Goal: Information Seeking & Learning: Learn about a topic

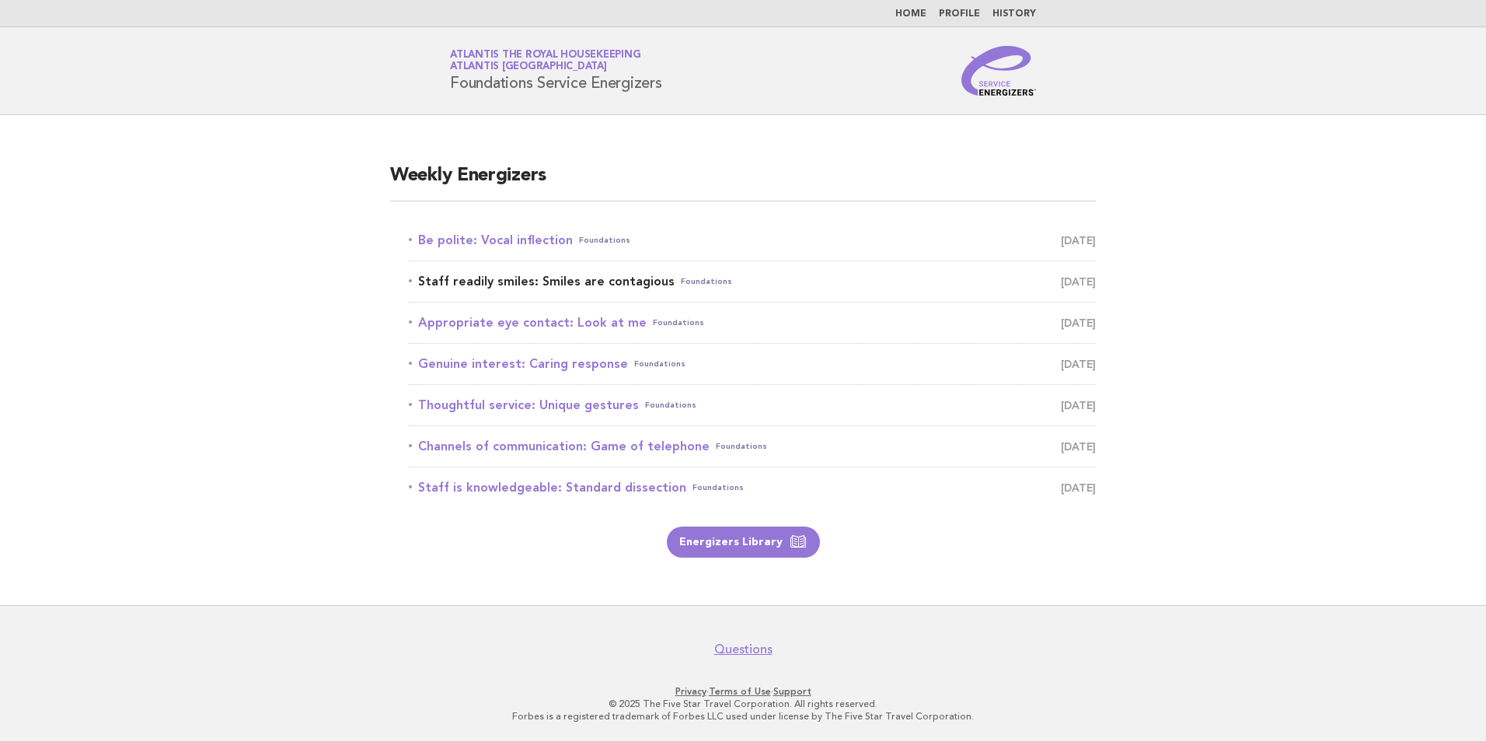
click at [542, 286] on link "Staff readily smiles: Smiles are contagious Foundations [DATE]" at bounding box center [752, 282] width 687 height 22
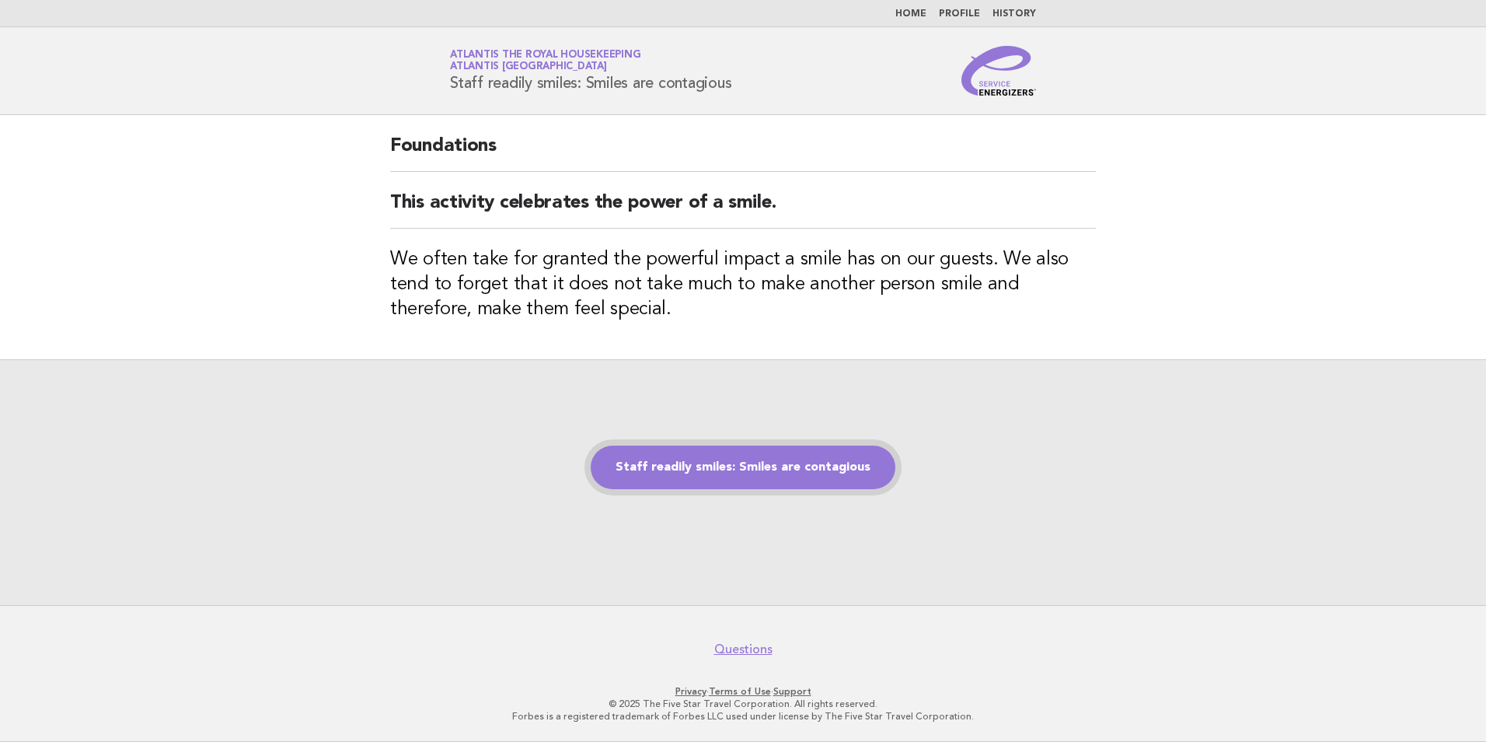
click at [784, 456] on link "Staff readily smiles: Smiles are contagious" at bounding box center [743, 467] width 305 height 44
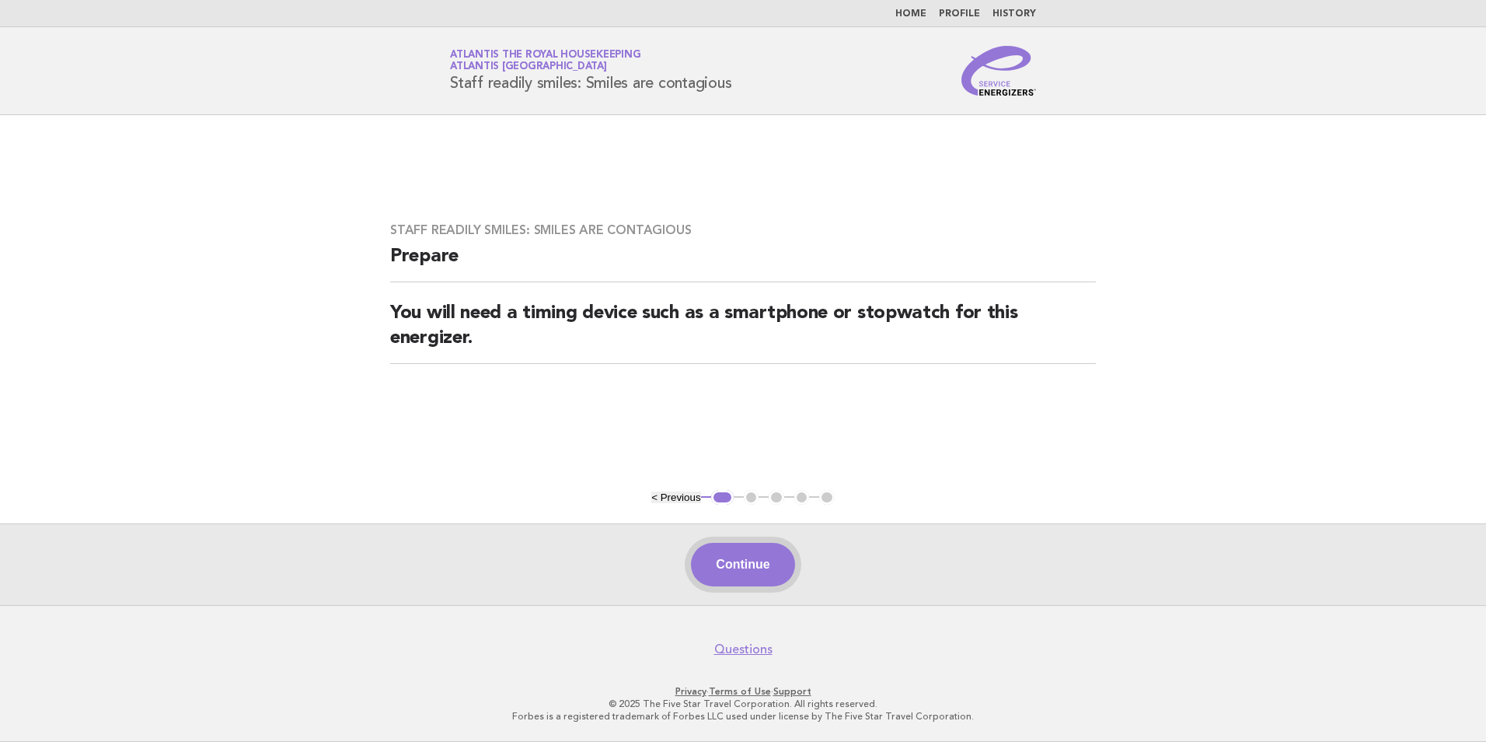
click at [766, 569] on button "Continue" at bounding box center [742, 565] width 103 height 44
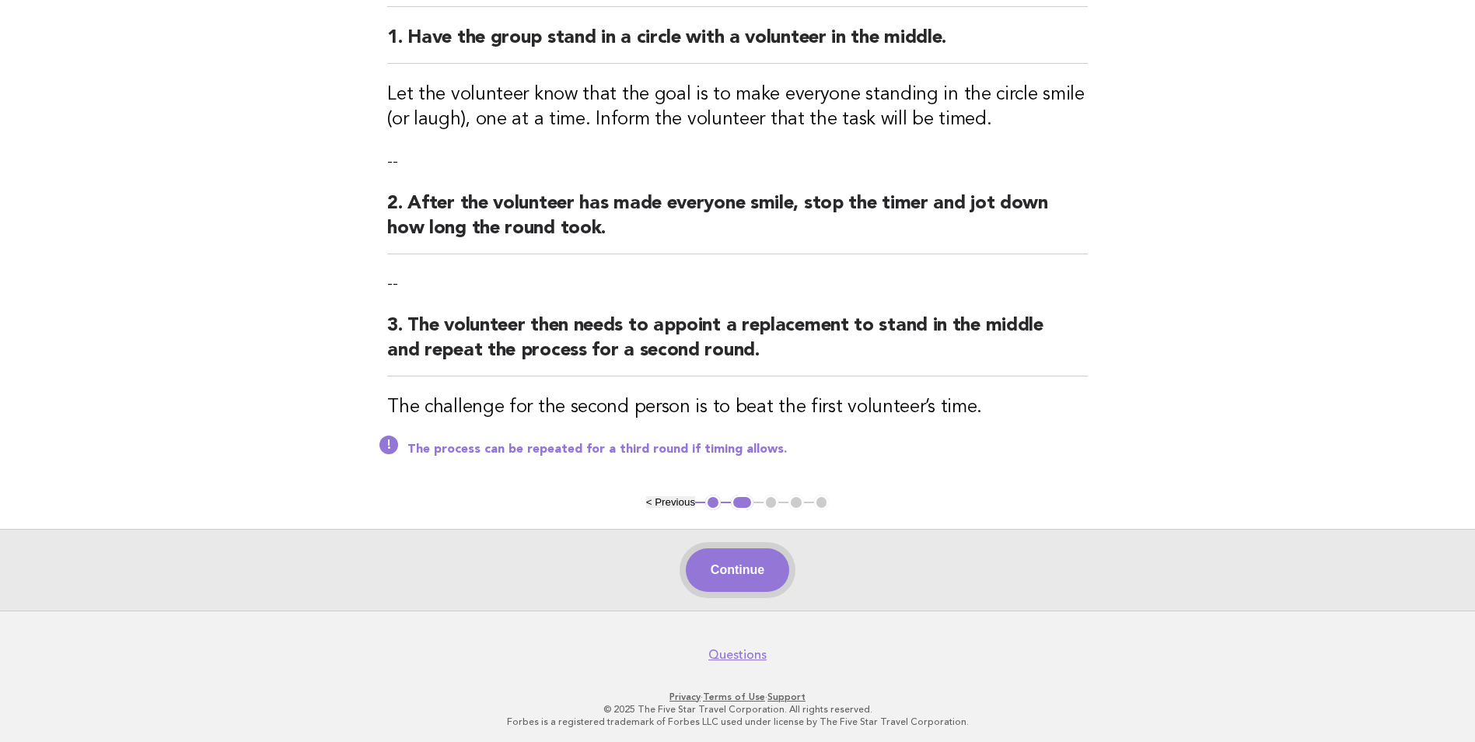
scroll to position [191, 0]
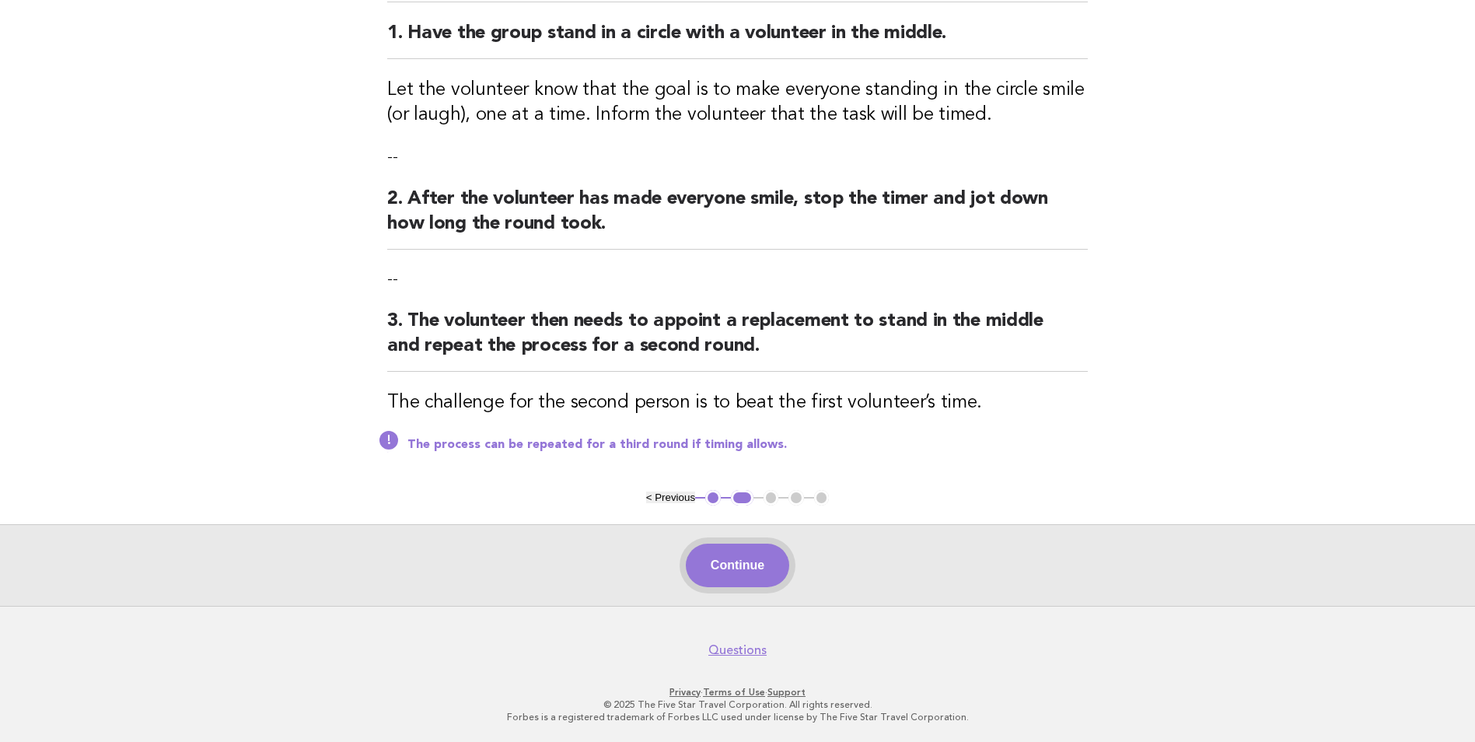
click at [754, 568] on button "Continue" at bounding box center [737, 565] width 103 height 44
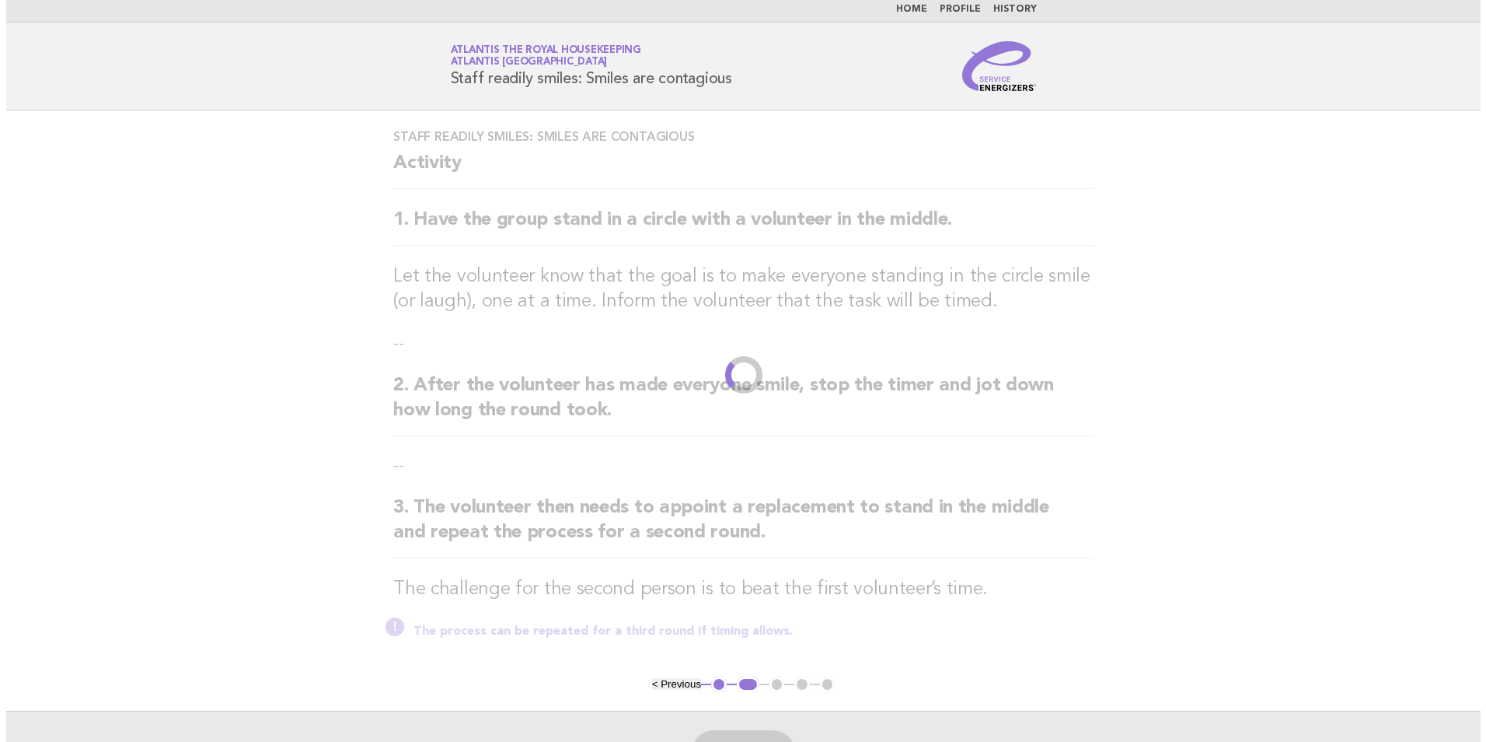
scroll to position [0, 0]
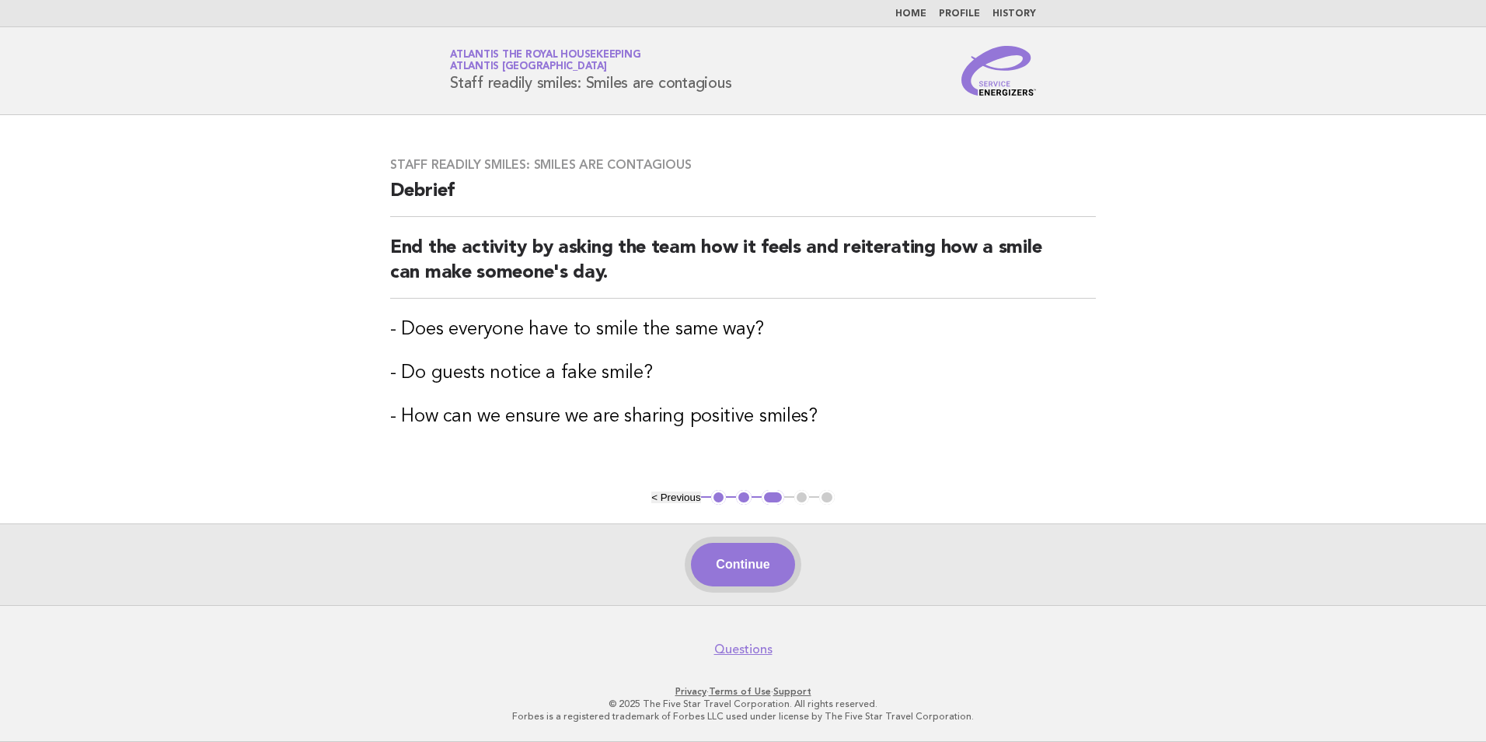
click at [739, 566] on button "Continue" at bounding box center [742, 565] width 103 height 44
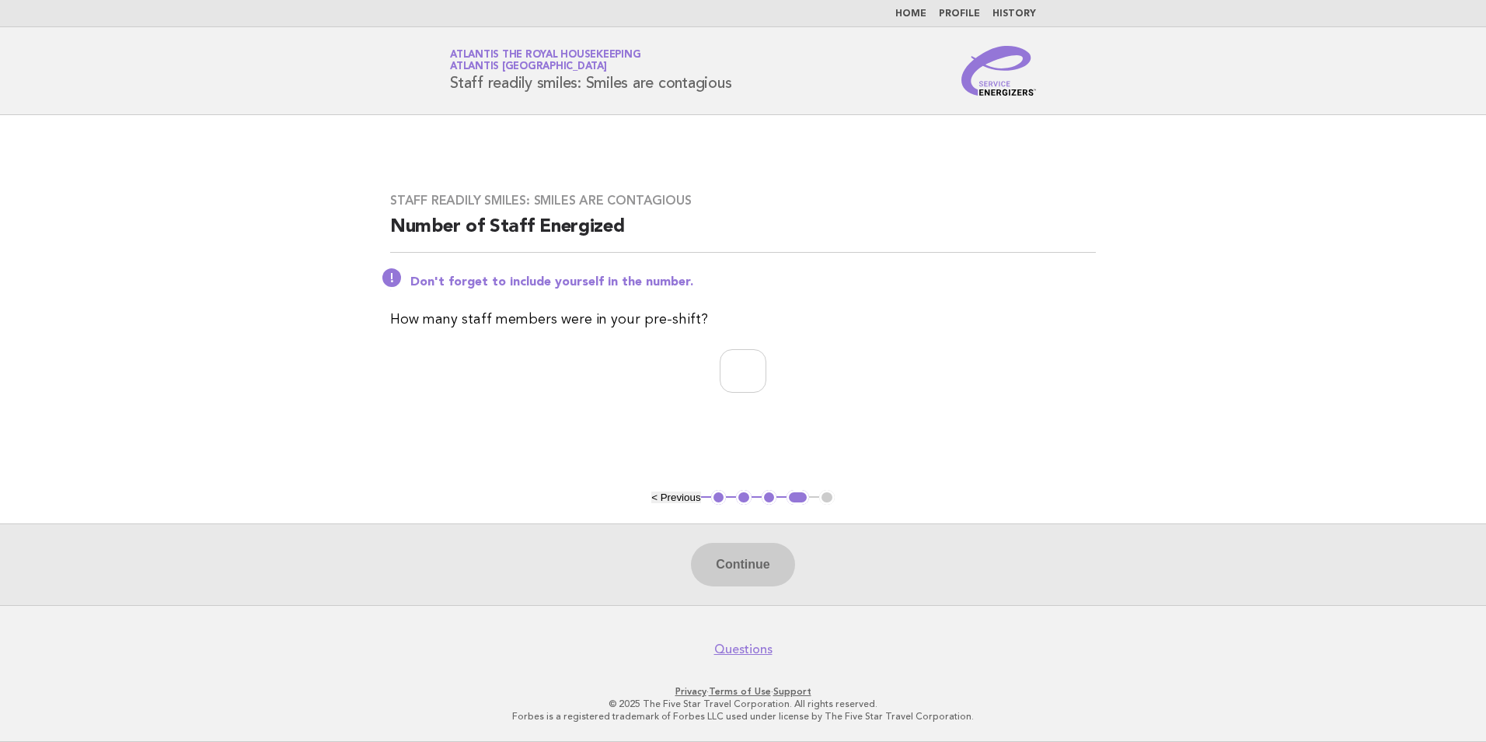
click at [914, 18] on link "Home" at bounding box center [911, 13] width 31 height 9
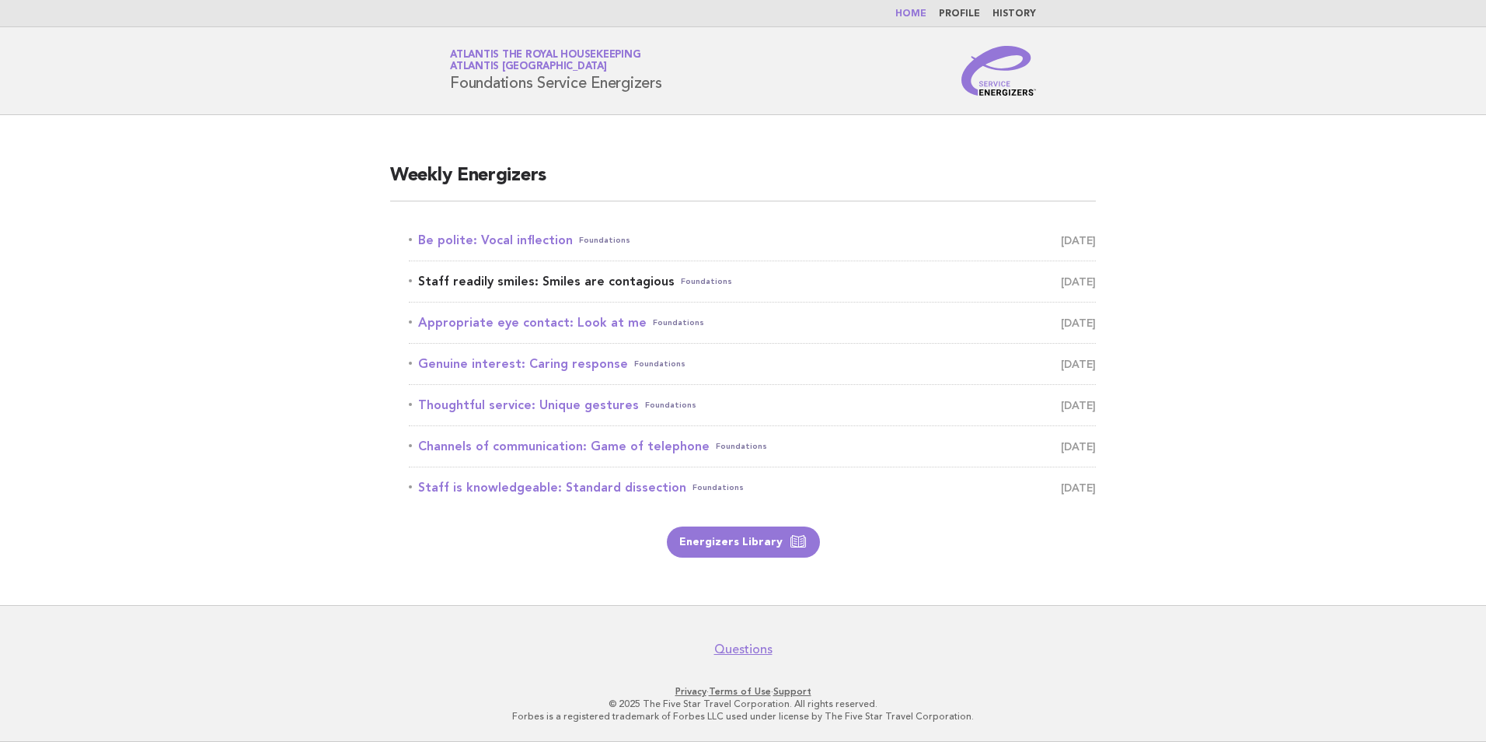
click at [628, 281] on link "Staff readily smiles: Smiles are contagious Foundations [DATE]" at bounding box center [752, 282] width 687 height 22
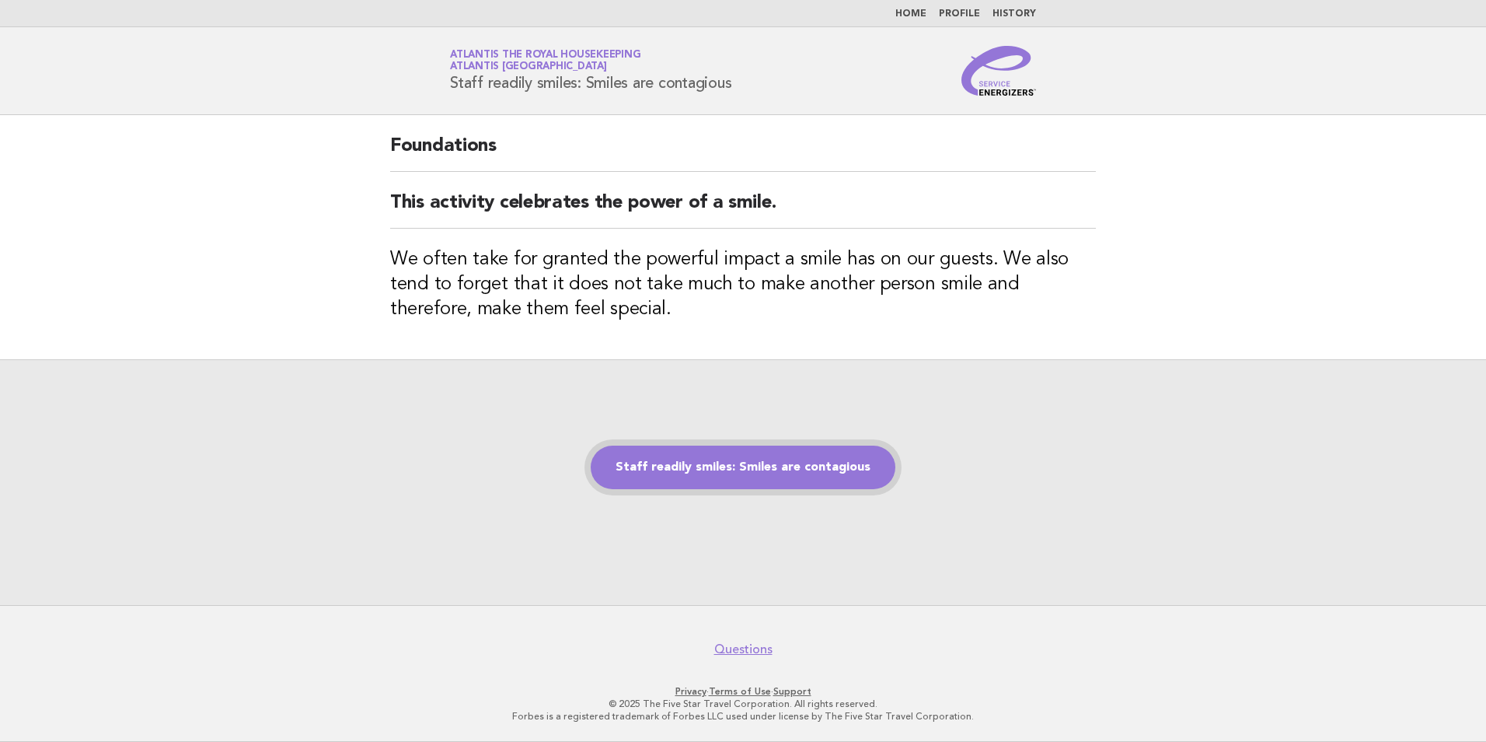
click at [774, 470] on link "Staff readily smiles: Smiles are contagious" at bounding box center [743, 467] width 305 height 44
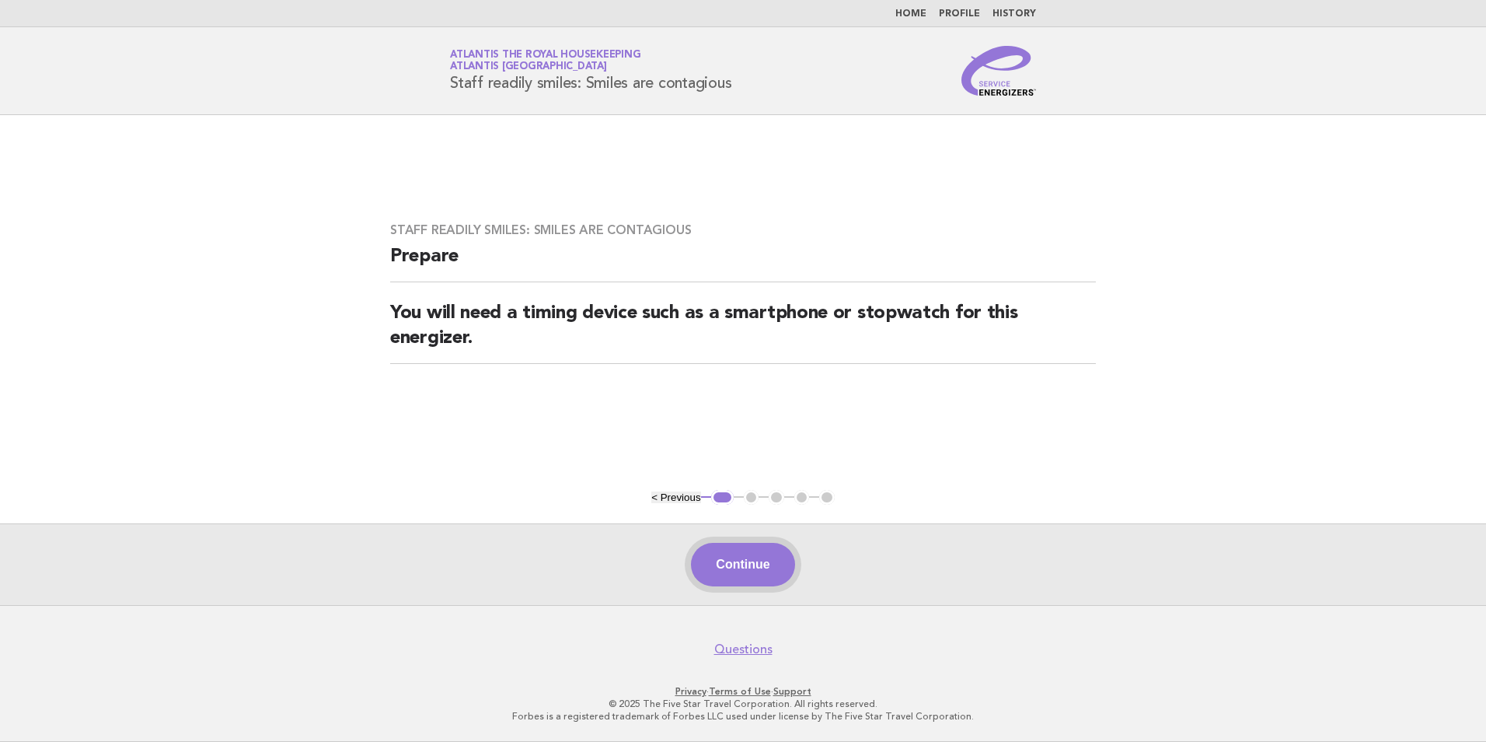
click at [746, 558] on button "Continue" at bounding box center [742, 565] width 103 height 44
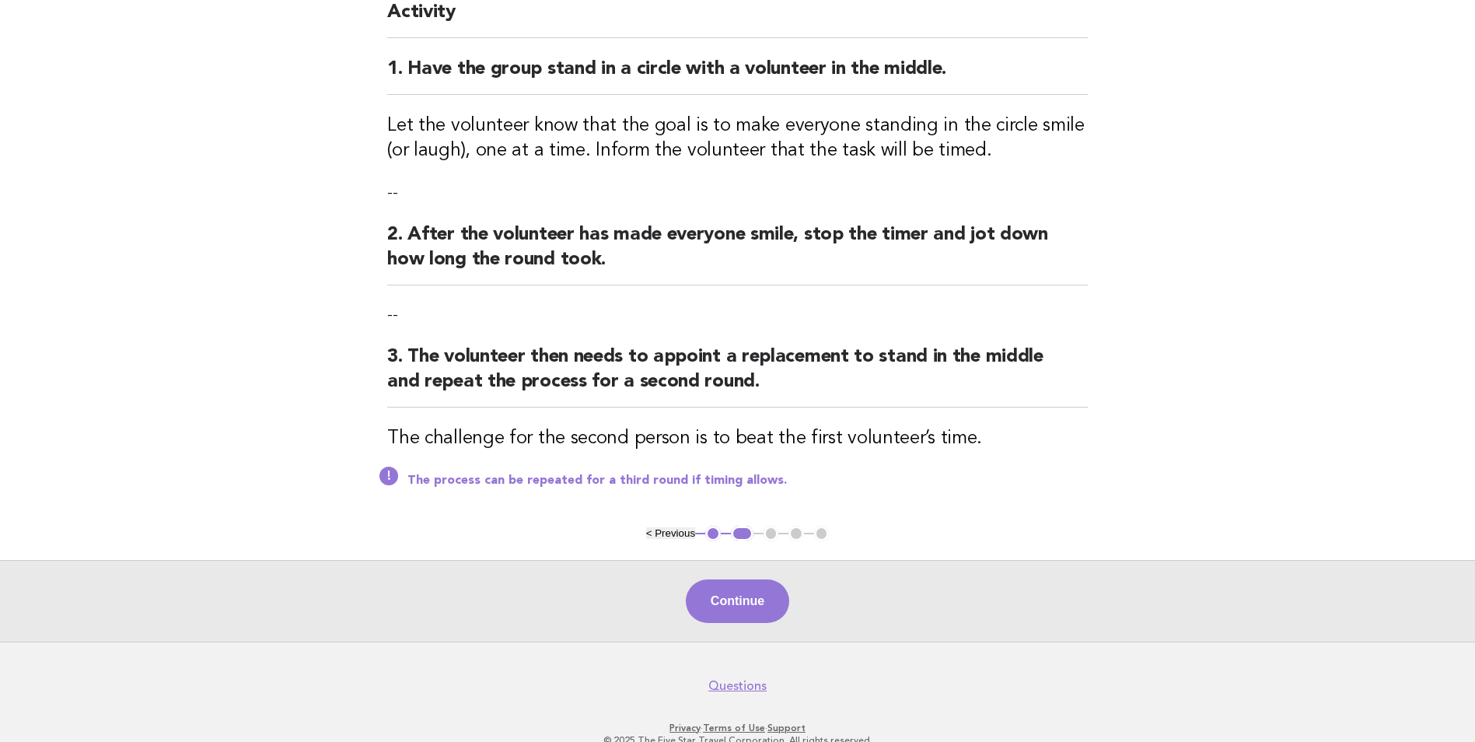
scroll to position [191, 0]
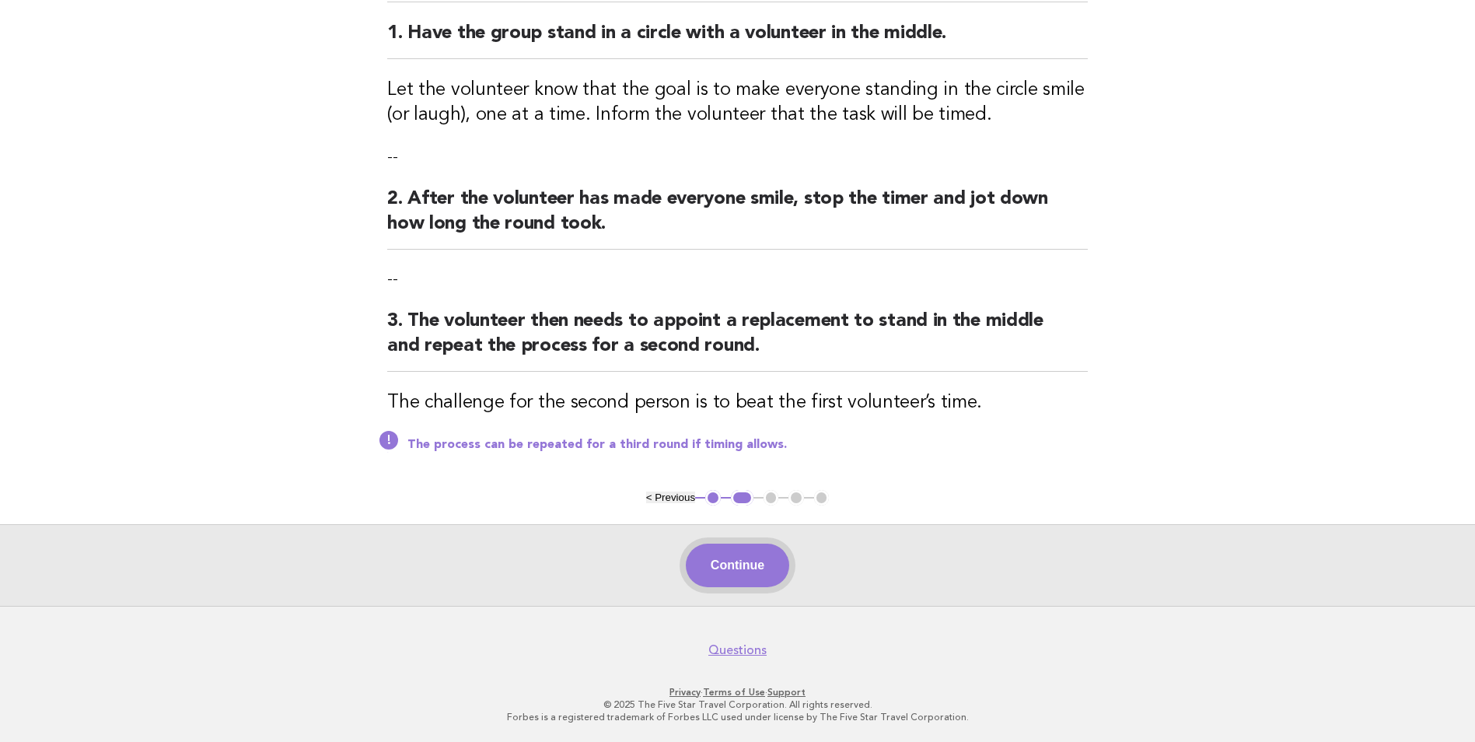
click at [746, 572] on button "Continue" at bounding box center [737, 565] width 103 height 44
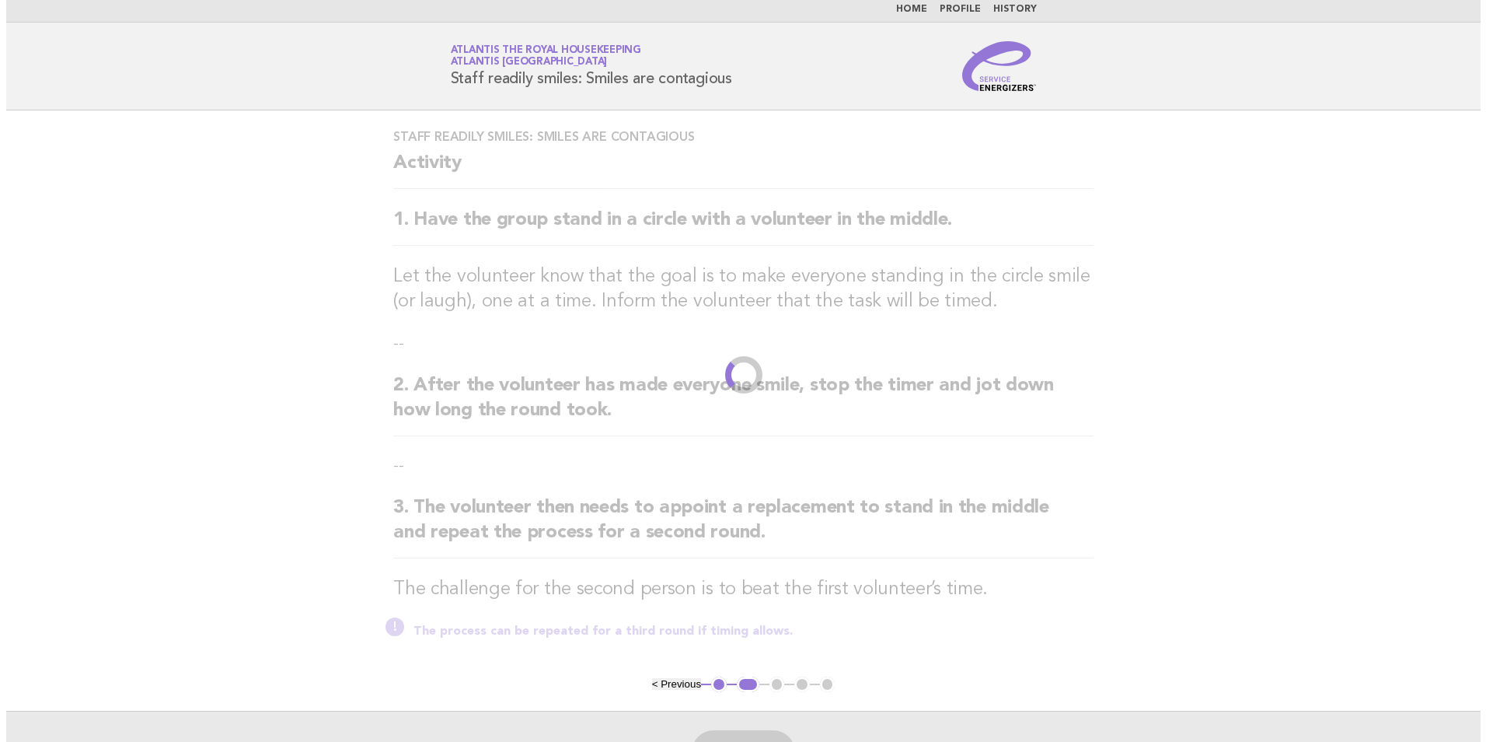
scroll to position [0, 0]
